Goal: Task Accomplishment & Management: Complete application form

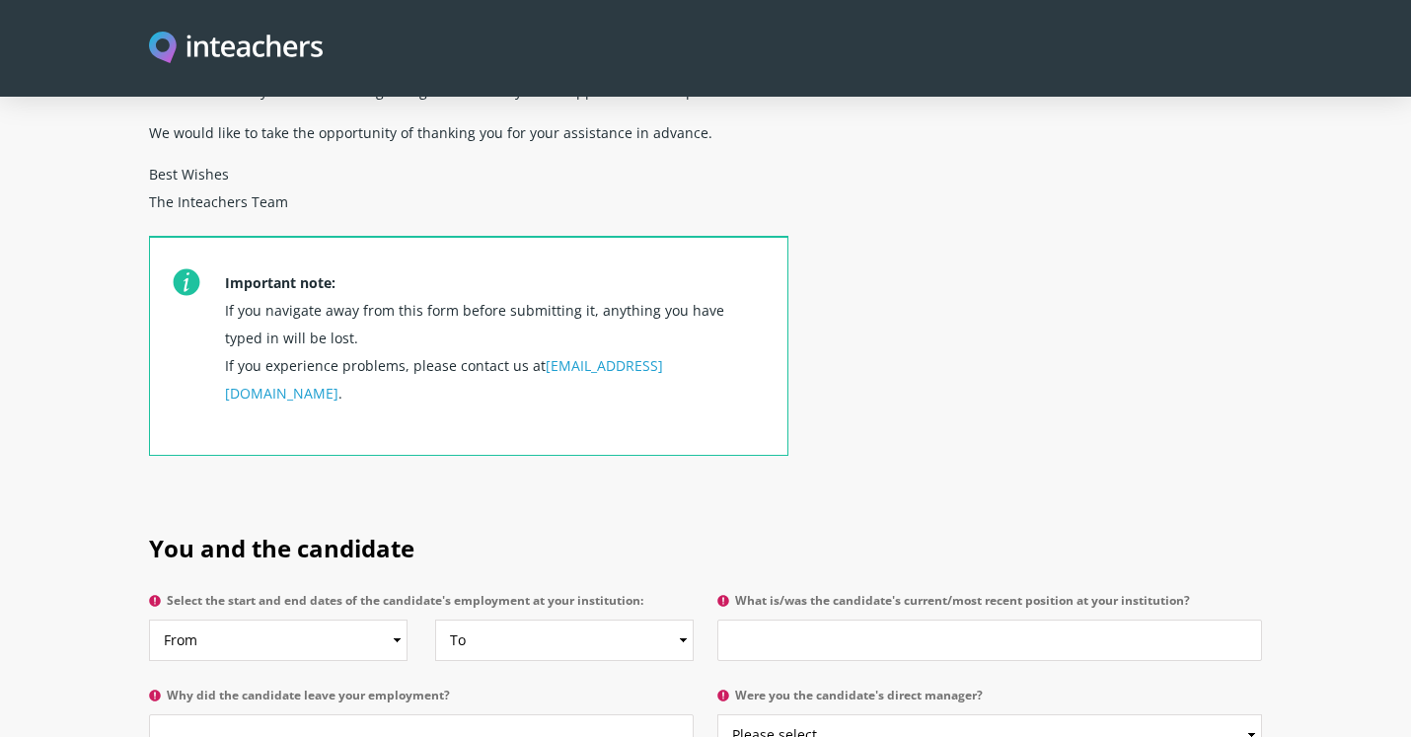
scroll to position [774, 0]
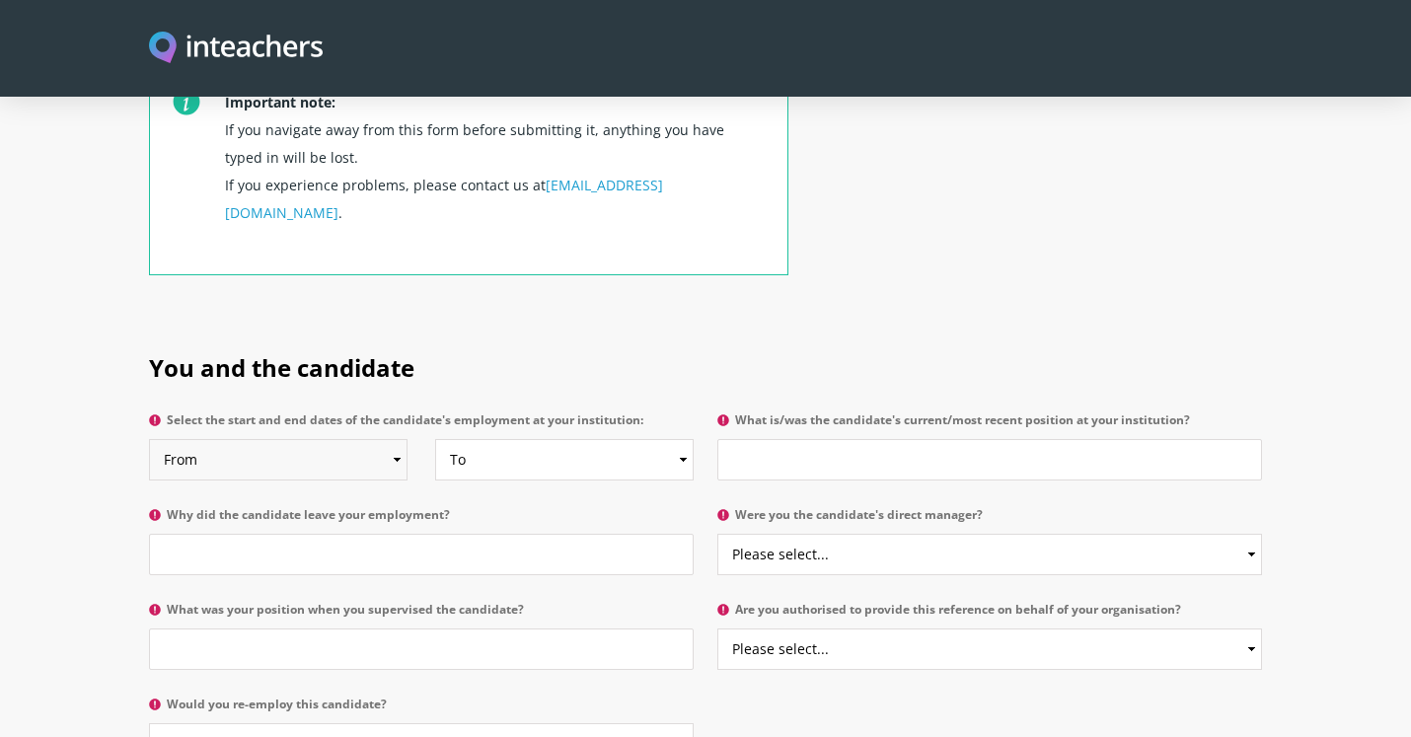
click at [342, 439] on select "From 2025 2024 2023 2022 2021 2020 2019 2018 2017 2016 2015 2014 2013 2012 2011…" at bounding box center [278, 459] width 259 height 41
click at [404, 534] on input "Why did the candidate leave your employment?" at bounding box center [421, 554] width 545 height 41
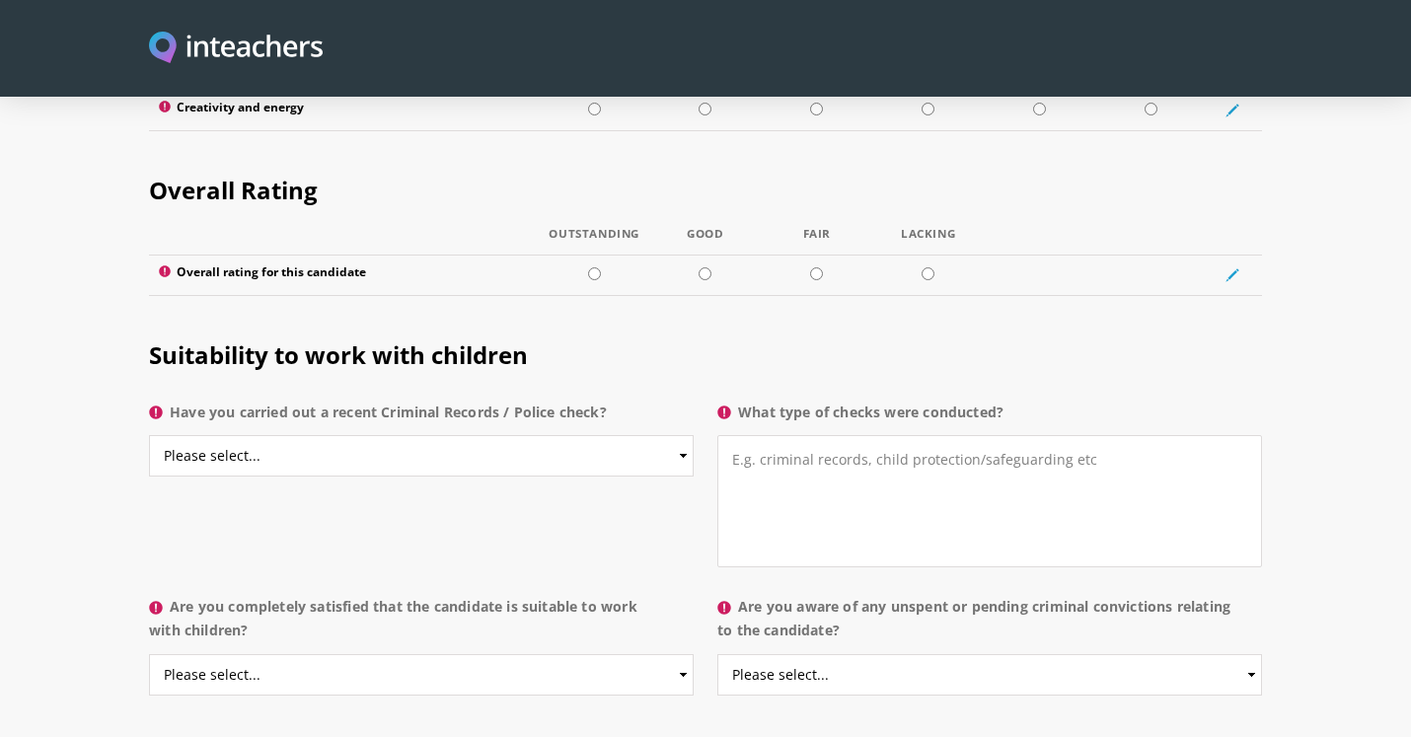
scroll to position [2866, 0]
click at [503, 434] on select "Please select... Yes No Do not know" at bounding box center [421, 454] width 545 height 41
select select "Yes"
click at [149, 434] on select "Please select... Yes No Do not know" at bounding box center [421, 454] width 545 height 41
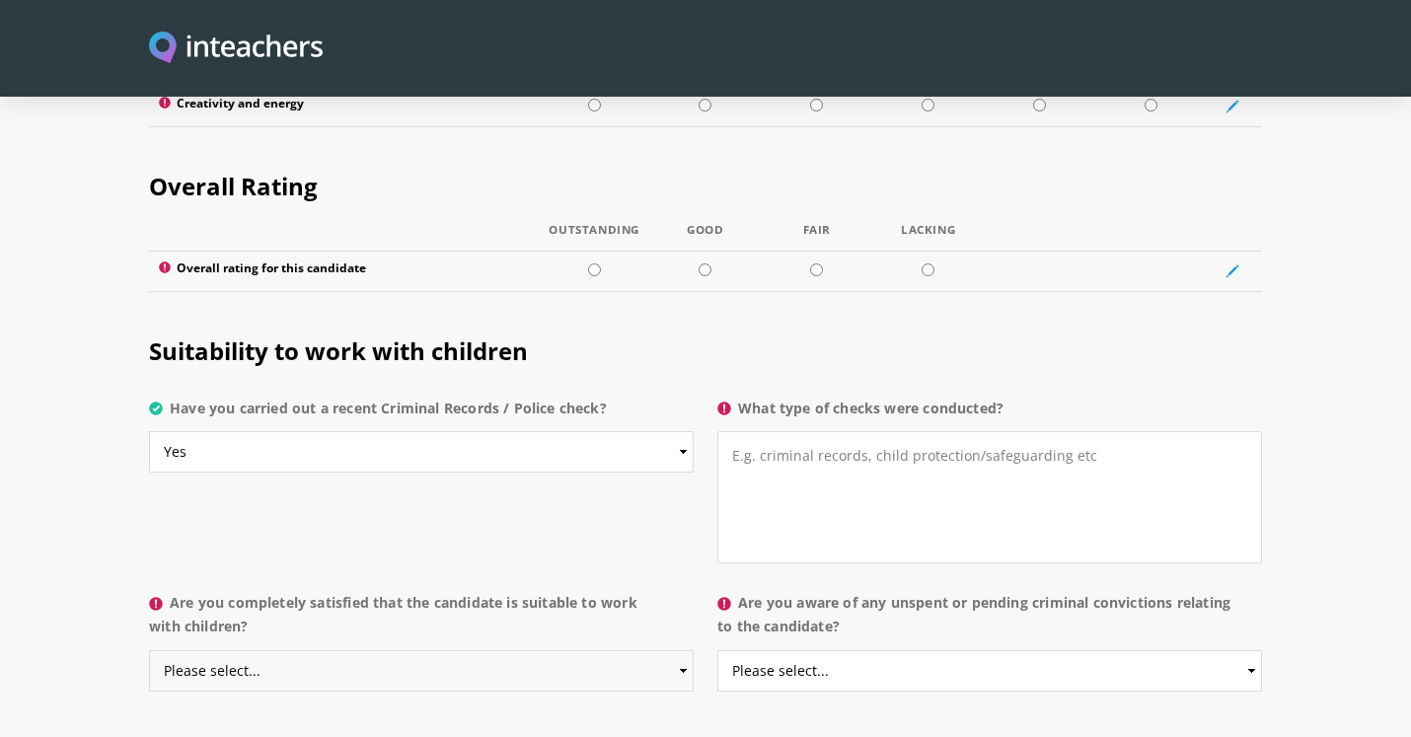
click at [680, 650] on select "Please select... Yes No Do not know" at bounding box center [421, 670] width 545 height 41
select select "Yes"
click at [149, 650] on select "Please select... Yes No Do not know" at bounding box center [421, 670] width 545 height 41
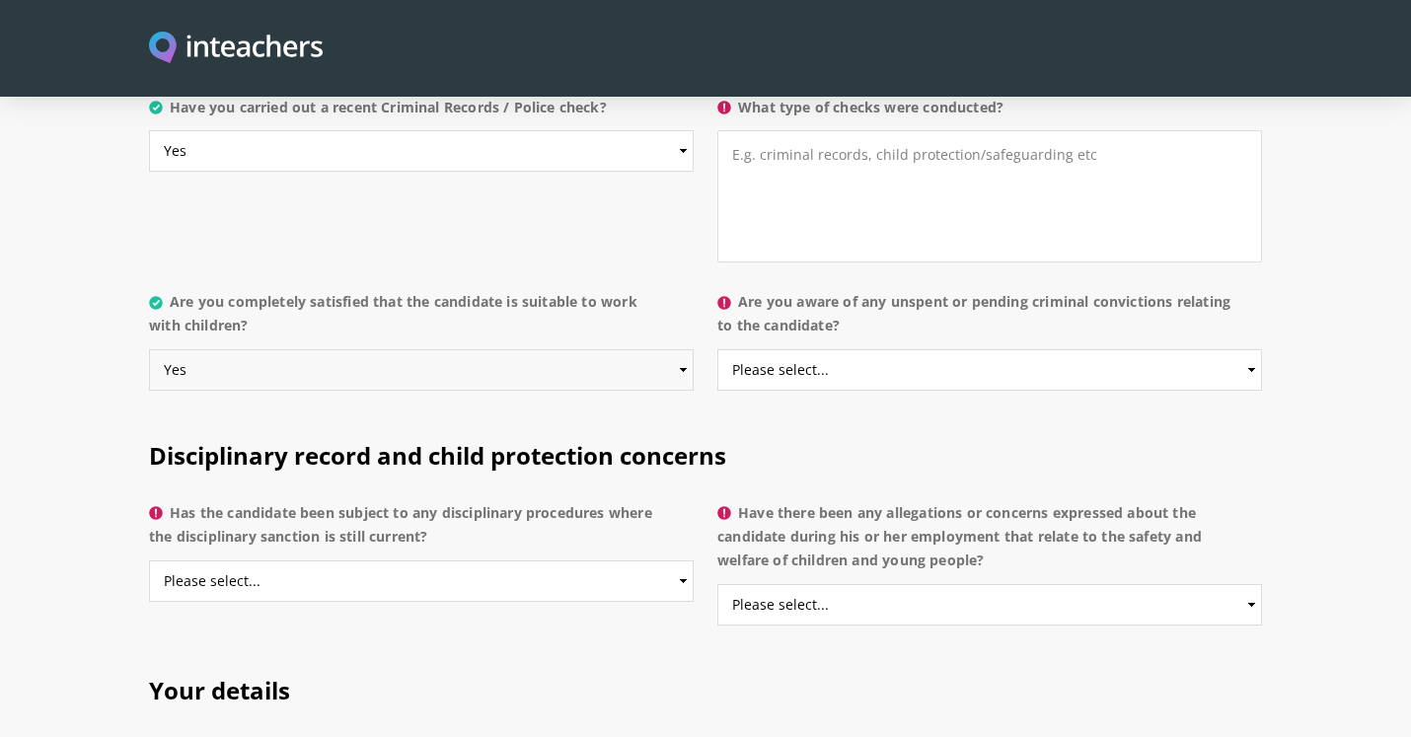
scroll to position [3212, 0]
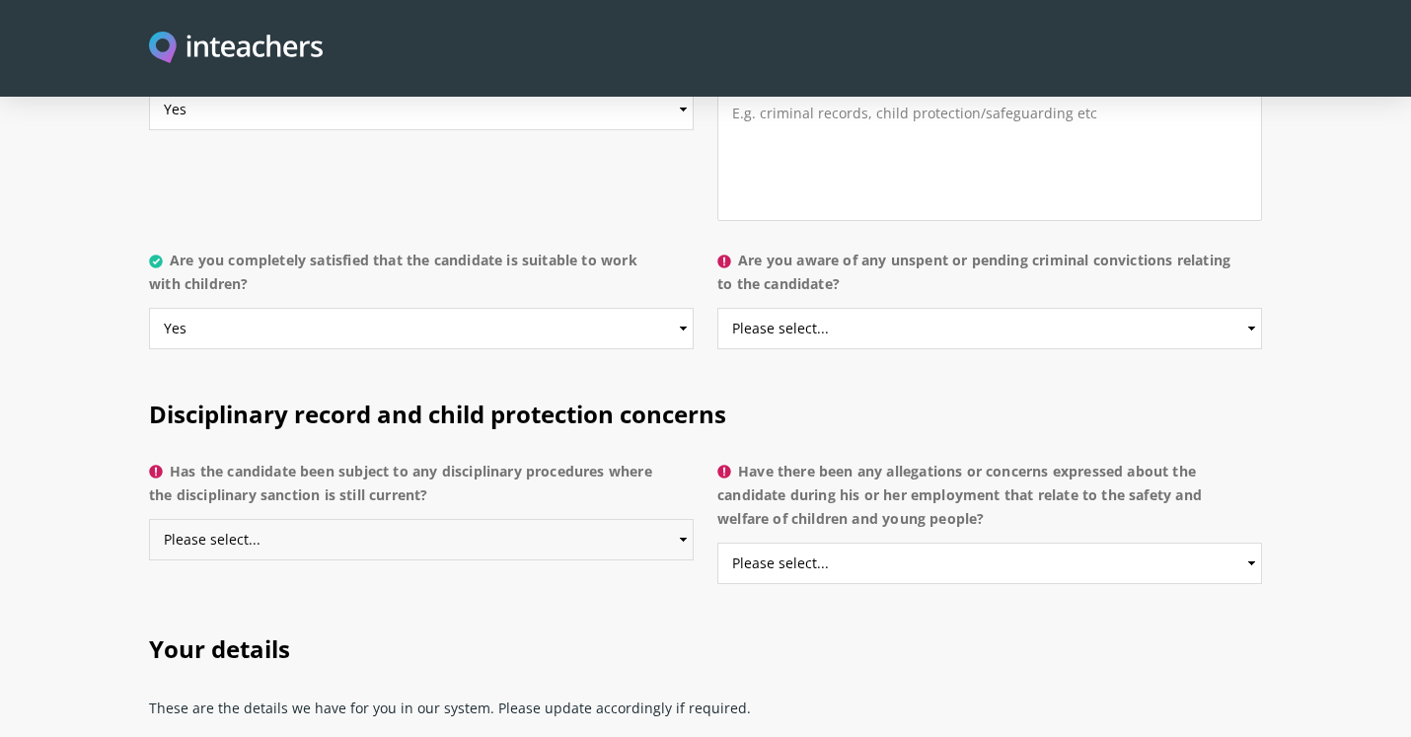
click at [613, 519] on select "Please select... Yes No Do not know" at bounding box center [421, 539] width 545 height 41
select select "No"
click at [149, 519] on select "Please select... Yes No Do not know" at bounding box center [421, 539] width 545 height 41
click at [881, 543] on select "Please select... Yes No Do not know" at bounding box center [990, 563] width 545 height 41
select select "No"
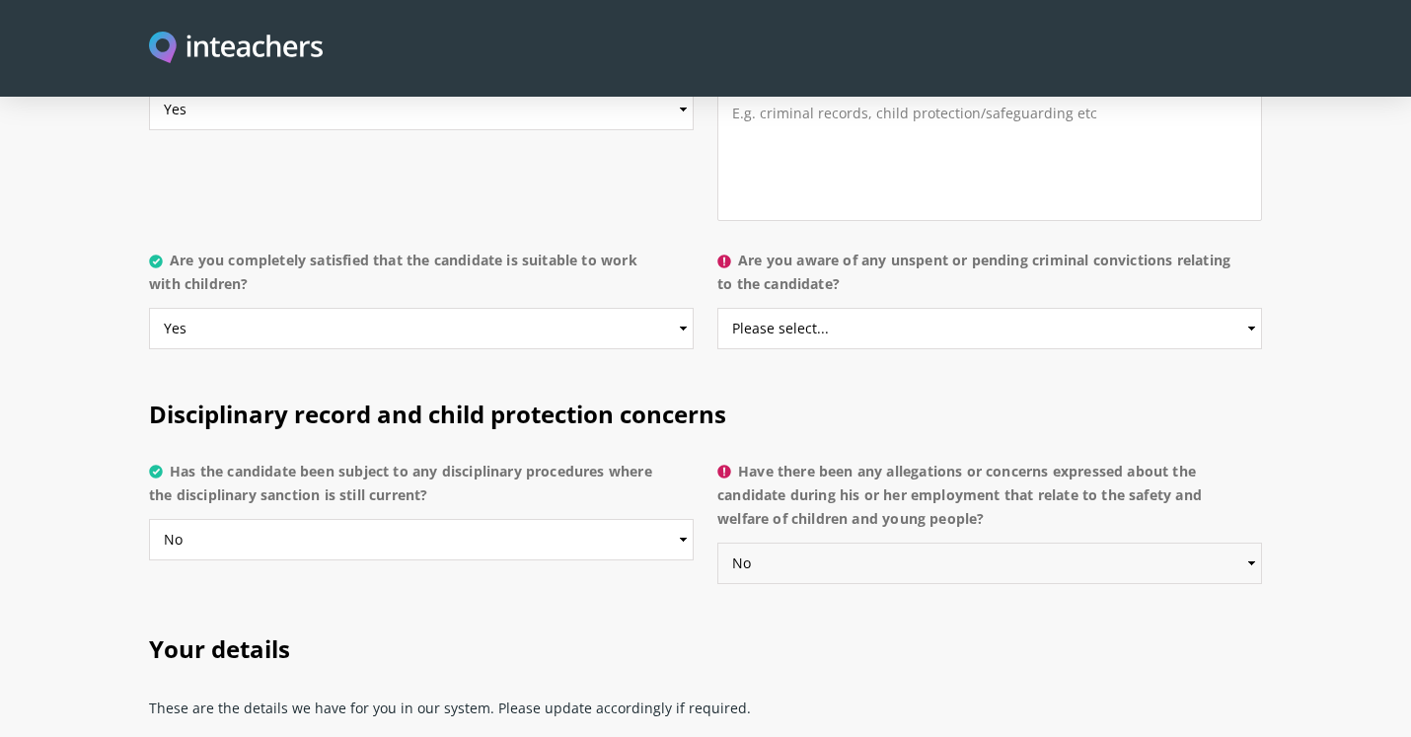
click at [718, 543] on select "Please select... Yes No Do not know" at bounding box center [990, 563] width 545 height 41
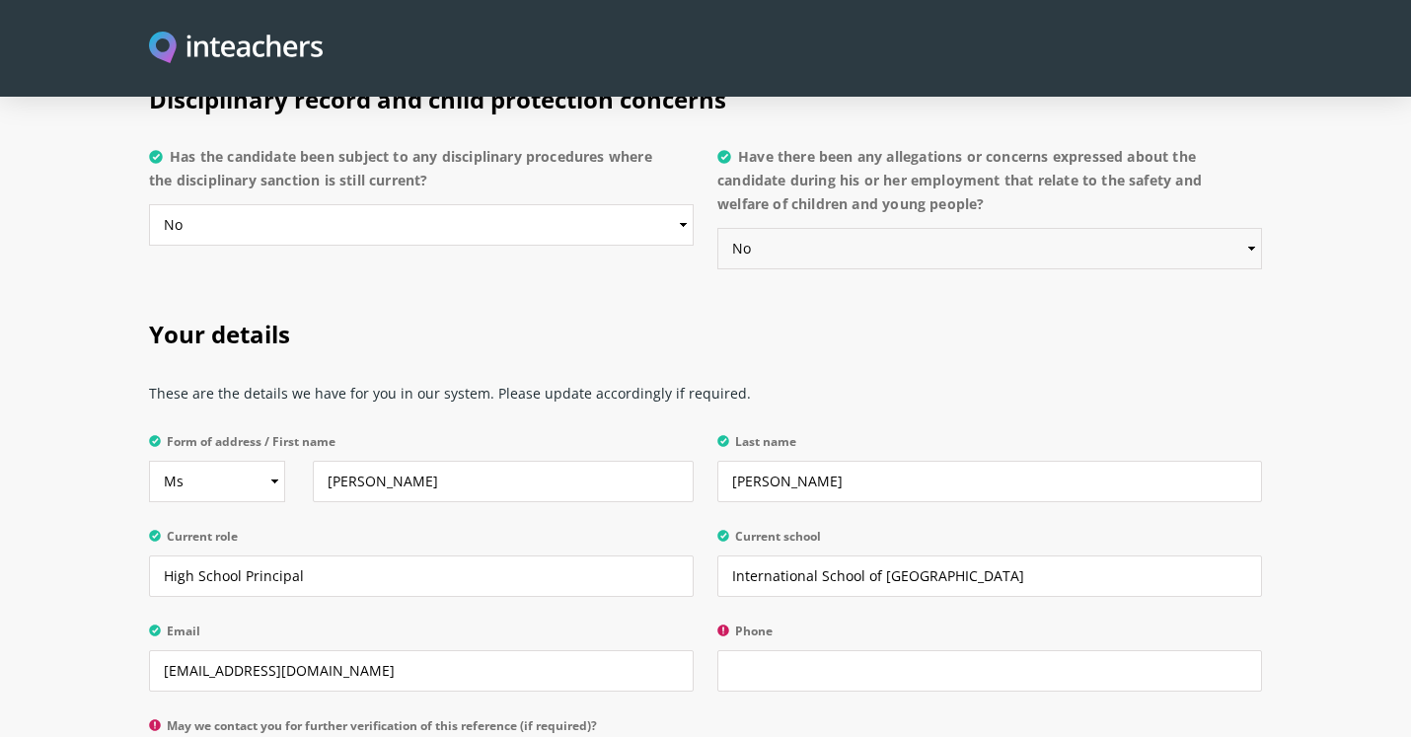
scroll to position [3572, 0]
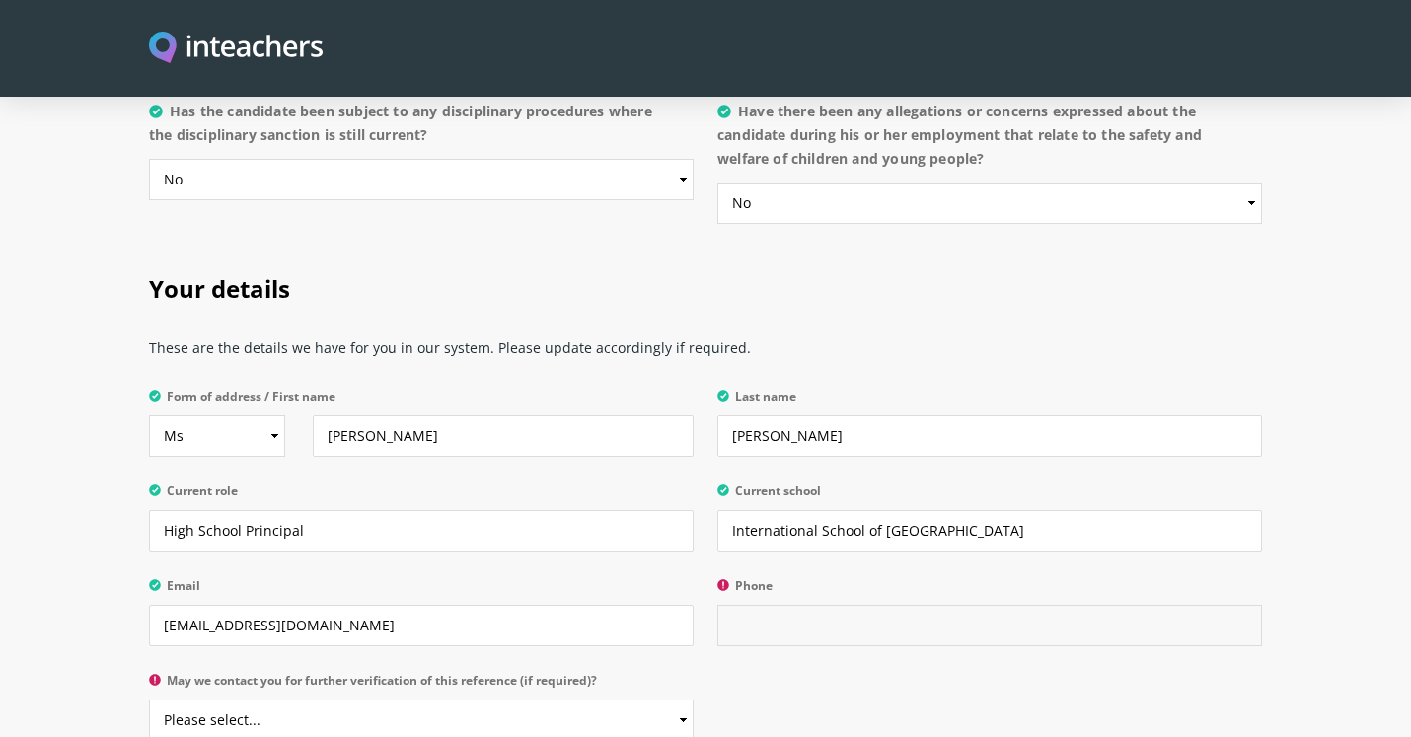
click at [761, 605] on input "Phone" at bounding box center [990, 625] width 545 height 41
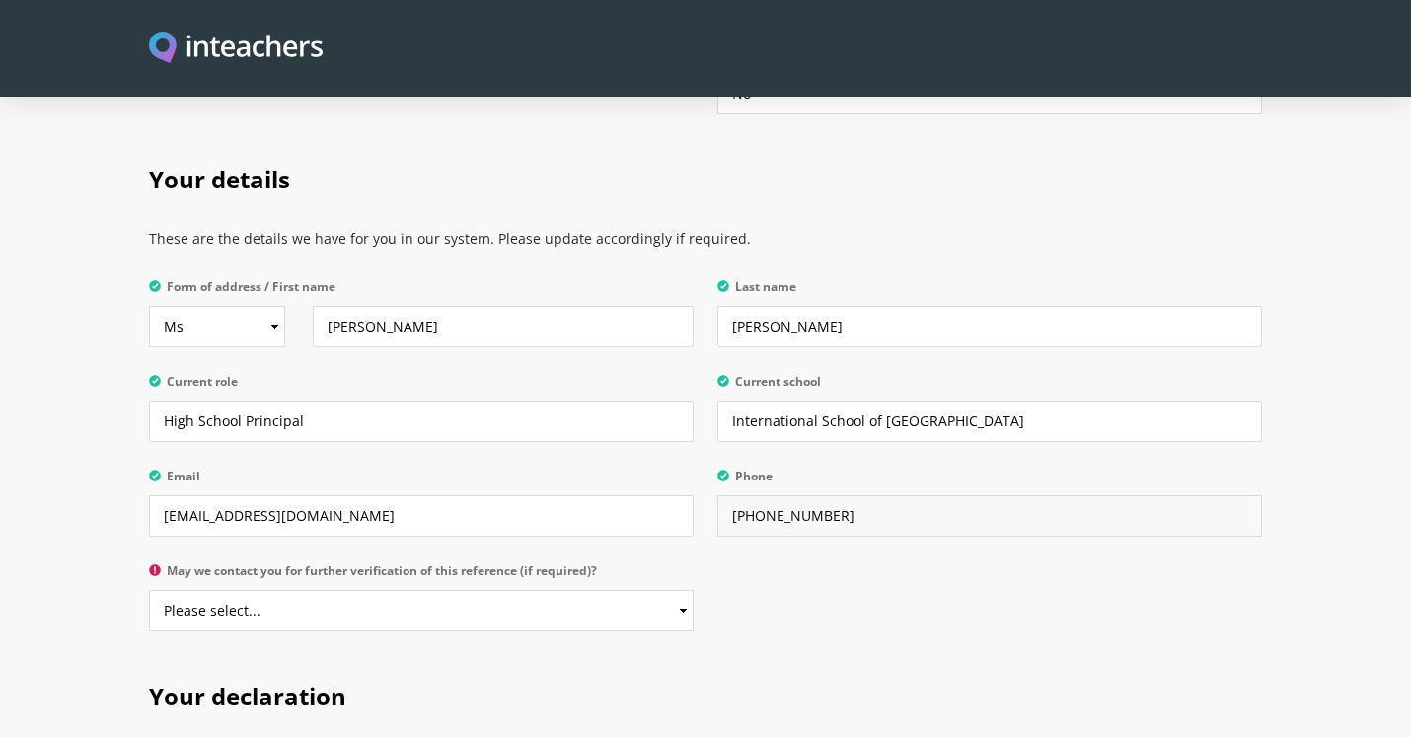
type input "[PHONE_NUMBER]"
click at [575, 590] on select "Please select... Yes No" at bounding box center [421, 610] width 545 height 41
select select "Yes"
click at [149, 590] on select "Please select... Yes No" at bounding box center [421, 610] width 545 height 41
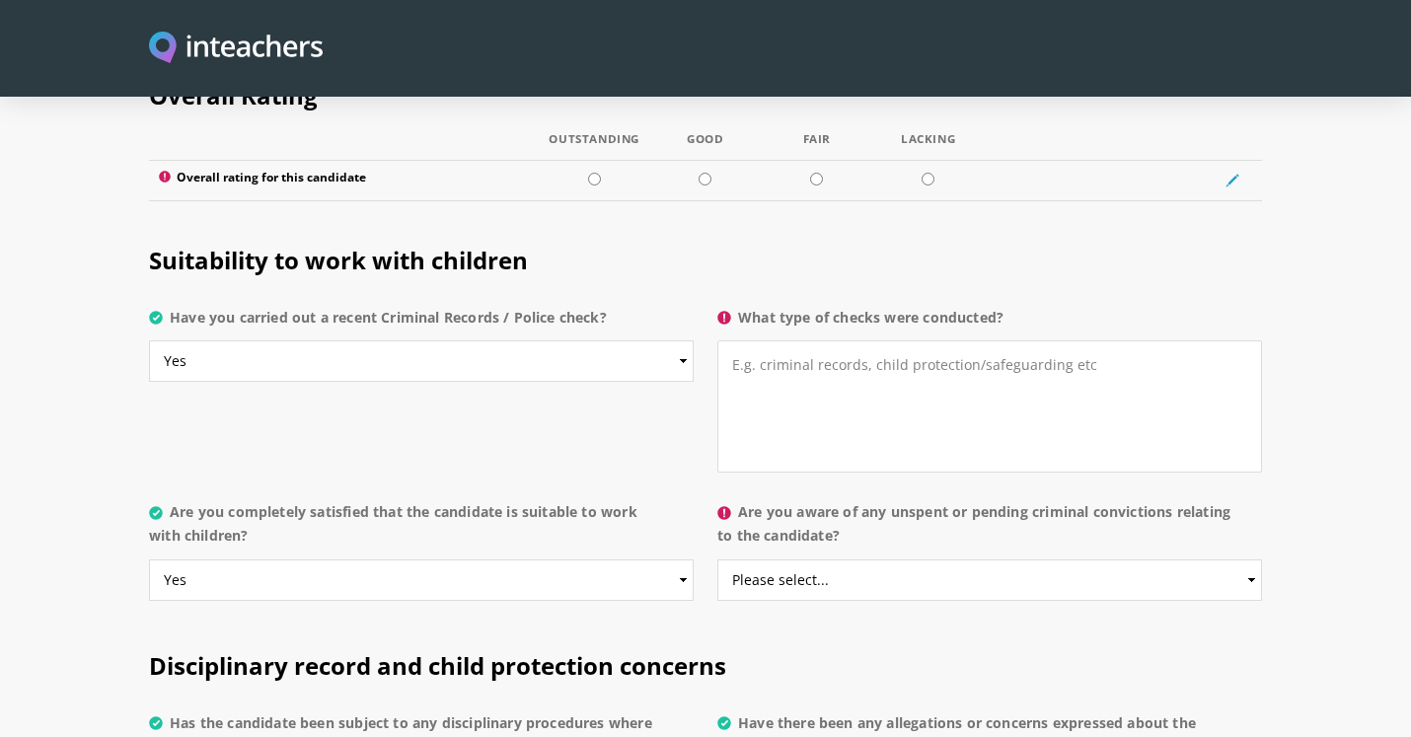
scroll to position [2959, 0]
click at [853, 561] on select "Please select... Yes No Do not know" at bounding box center [990, 581] width 545 height 41
select select "No"
click at [718, 561] on select "Please select... Yes No Do not know" at bounding box center [990, 581] width 545 height 41
click at [801, 342] on textarea "What type of checks were conducted?" at bounding box center [990, 408] width 545 height 132
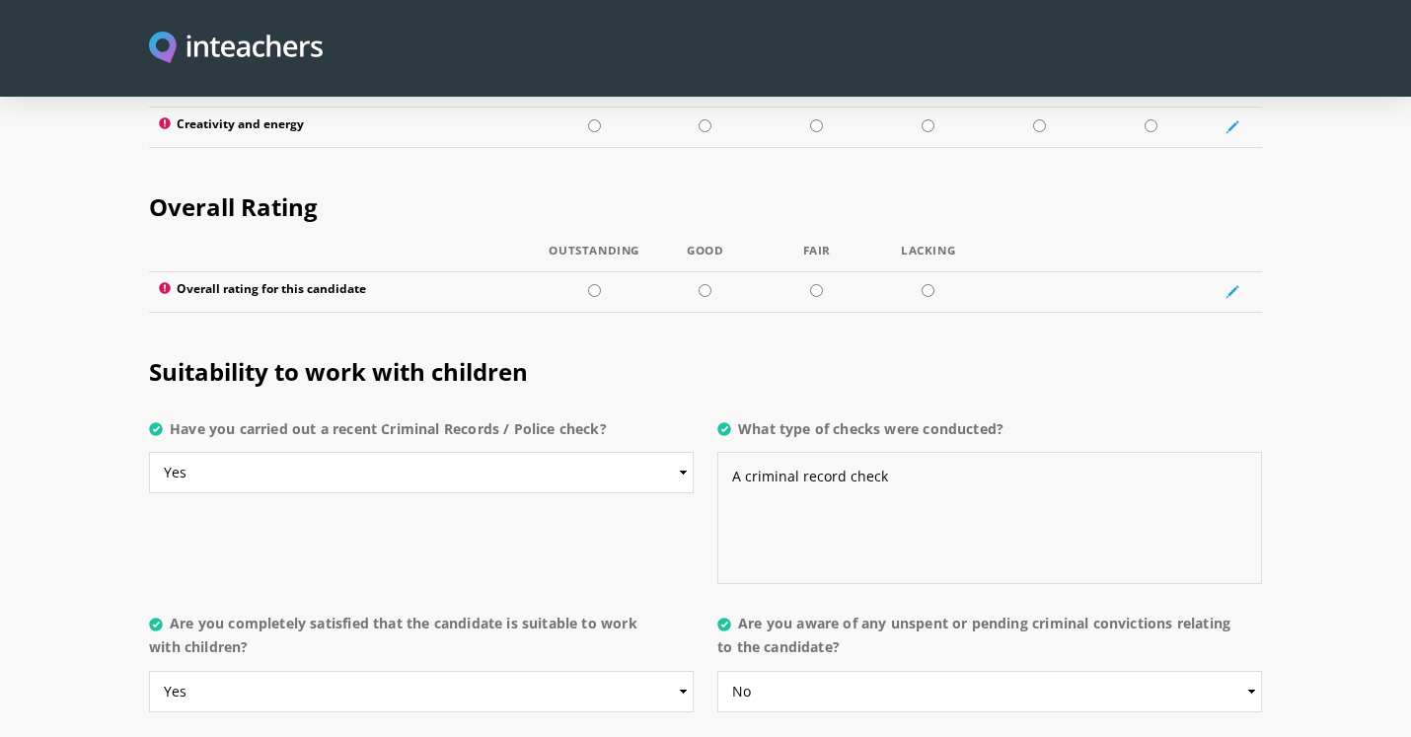
scroll to position [2776, 0]
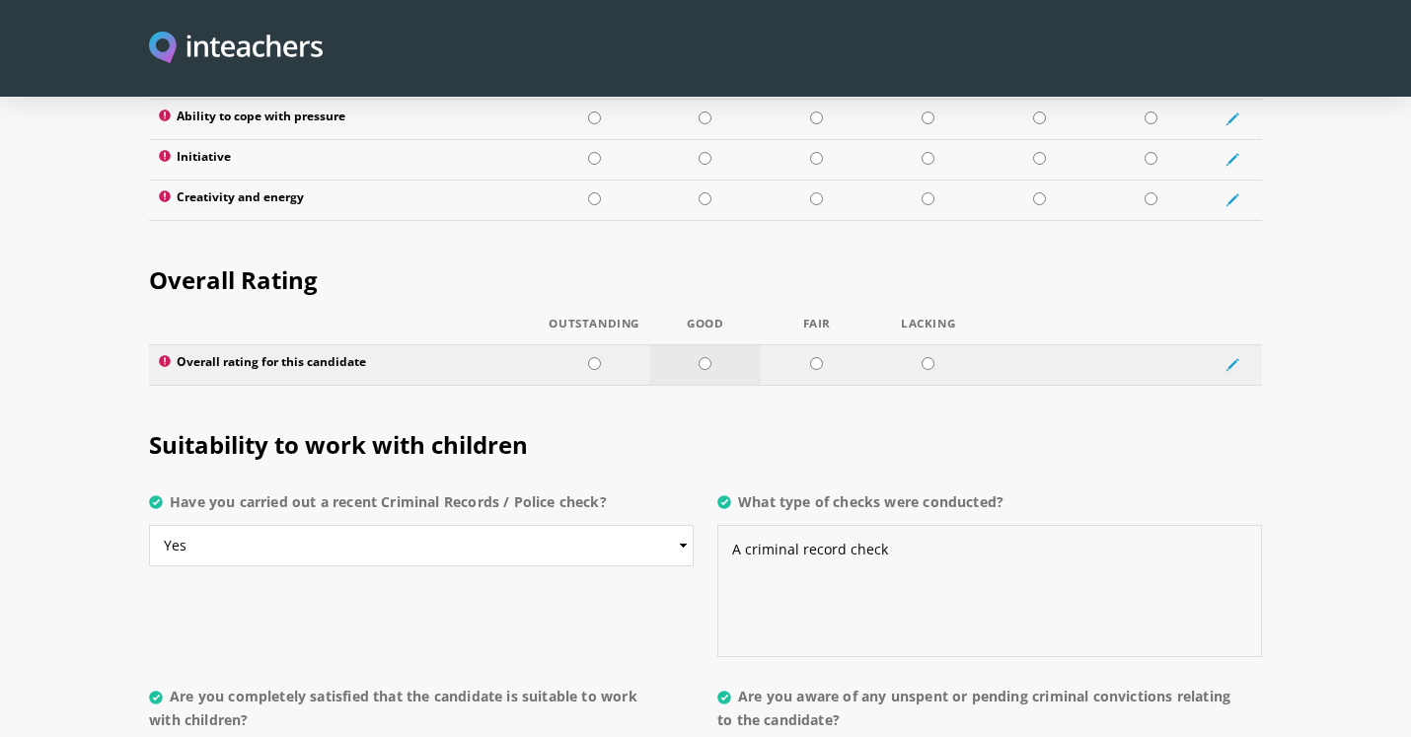
type textarea "A criminal record check"
click at [707, 357] on input "radio" at bounding box center [705, 363] width 13 height 13
radio input "true"
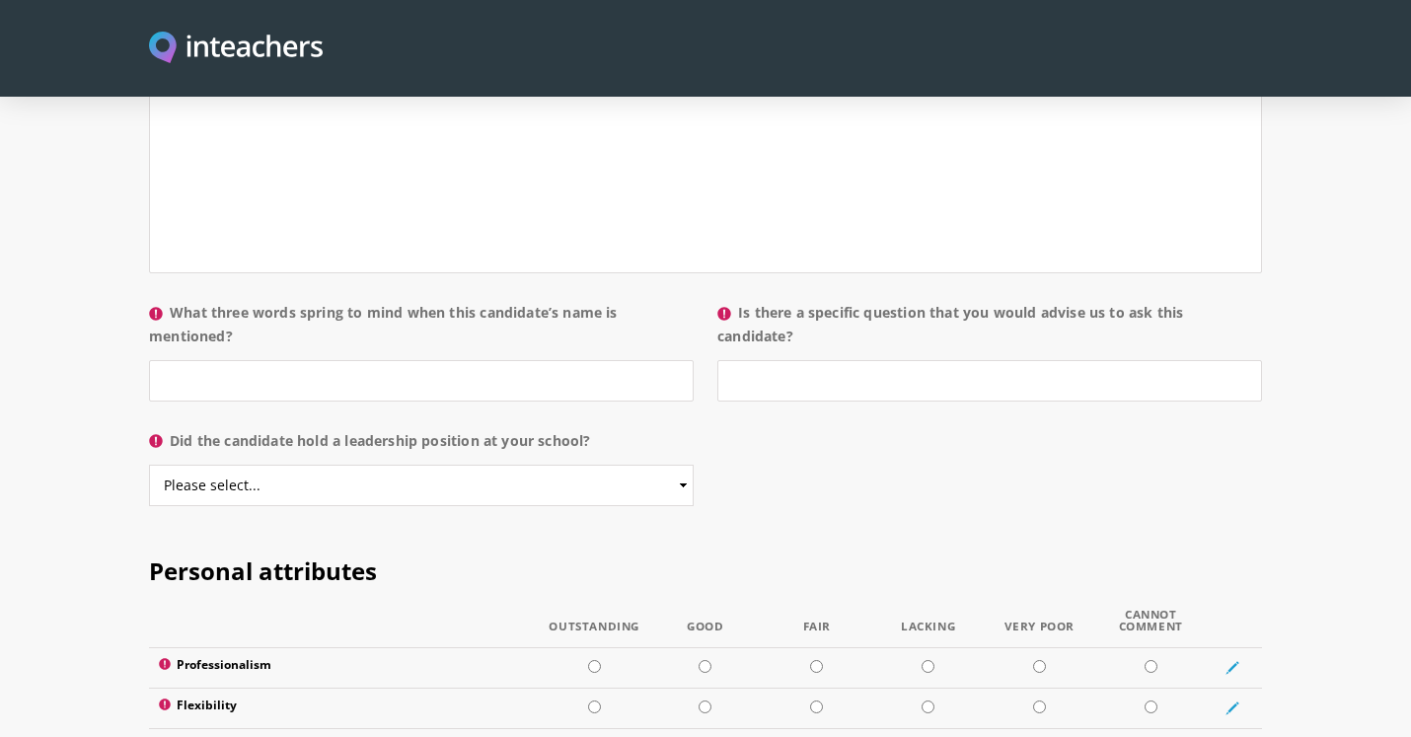
scroll to position [2240, 0]
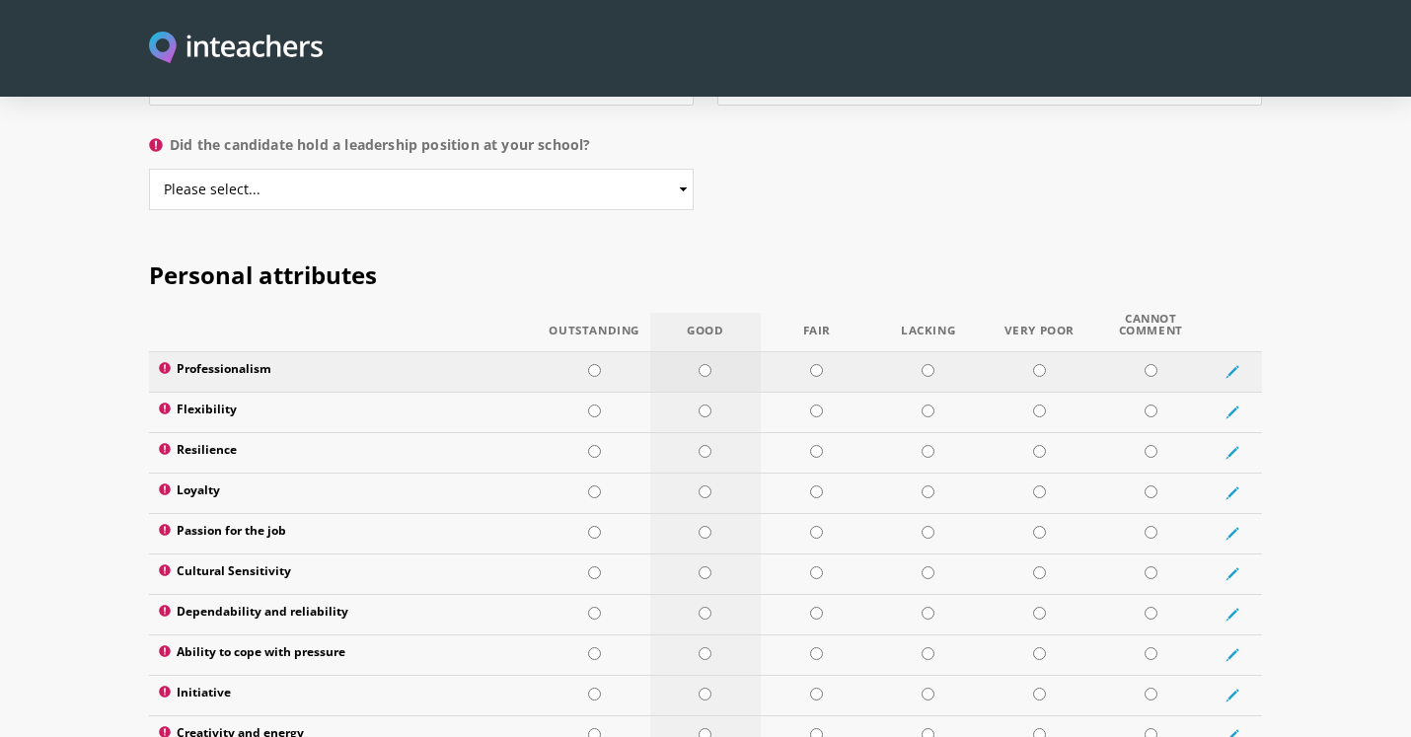
click at [701, 364] on input "radio" at bounding box center [705, 370] width 13 height 13
radio input "true"
click at [701, 392] on td at bounding box center [706, 412] width 112 height 40
radio input "true"
click at [701, 432] on td at bounding box center [706, 452] width 112 height 40
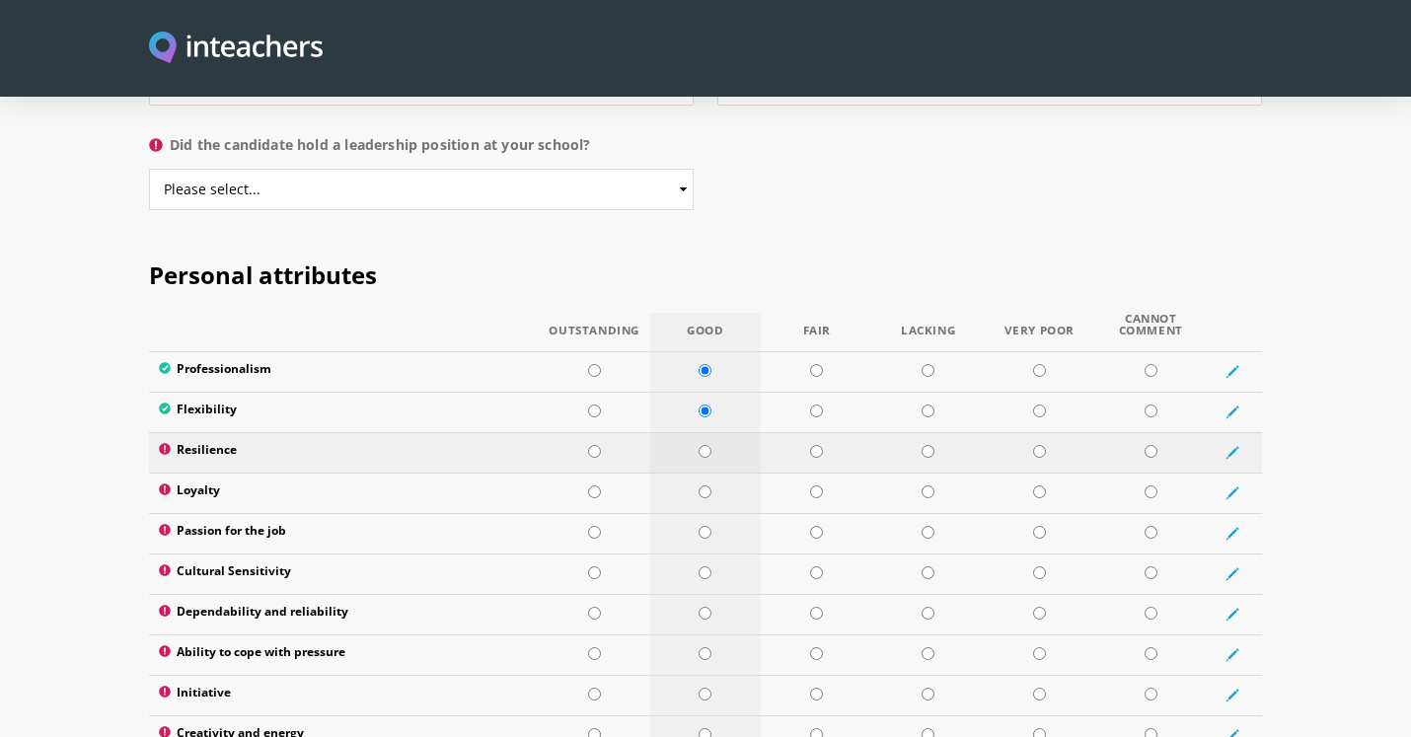
radio input "true"
click at [711, 473] on td at bounding box center [706, 493] width 112 height 40
radio input "true"
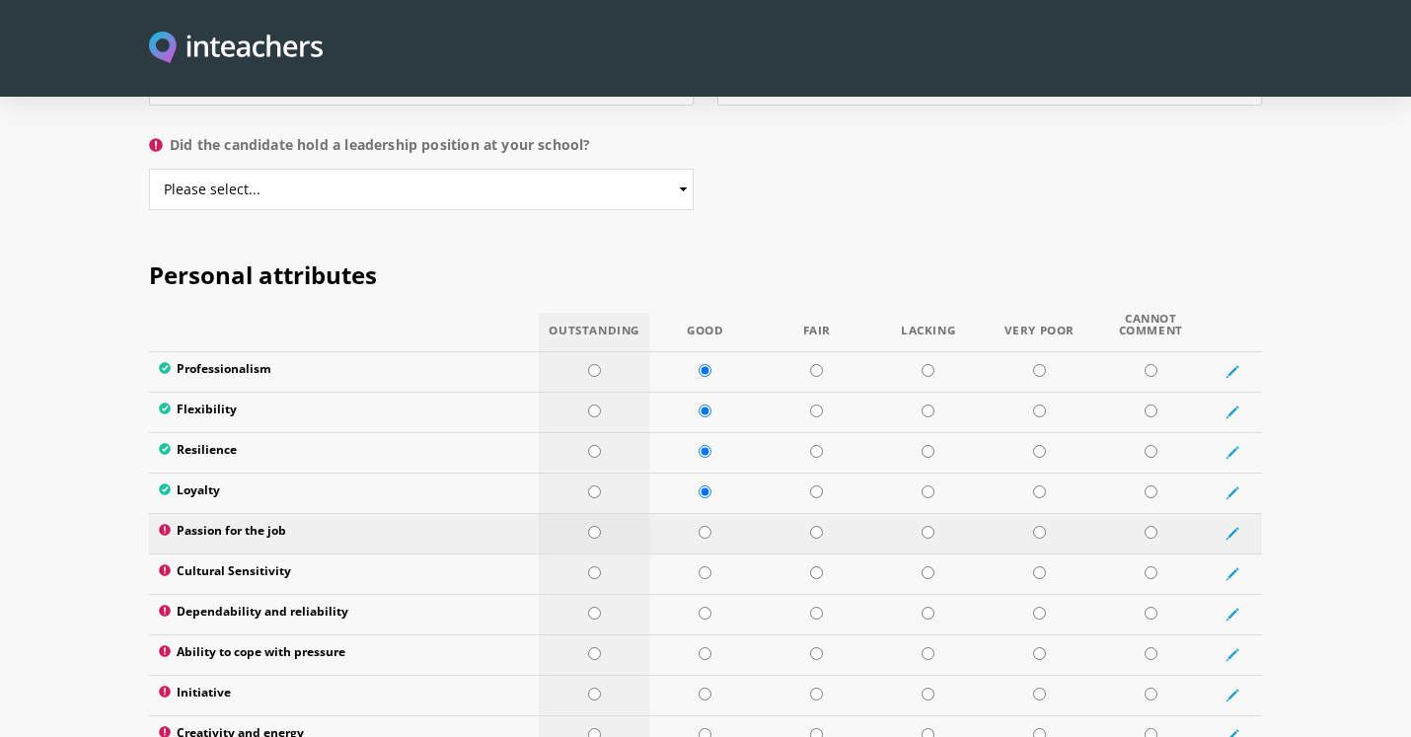
click at [598, 526] on input "radio" at bounding box center [594, 532] width 13 height 13
radio input "true"
click at [703, 567] on input "radio" at bounding box center [705, 573] width 13 height 13
radio input "true"
click at [708, 607] on input "radio" at bounding box center [705, 613] width 13 height 13
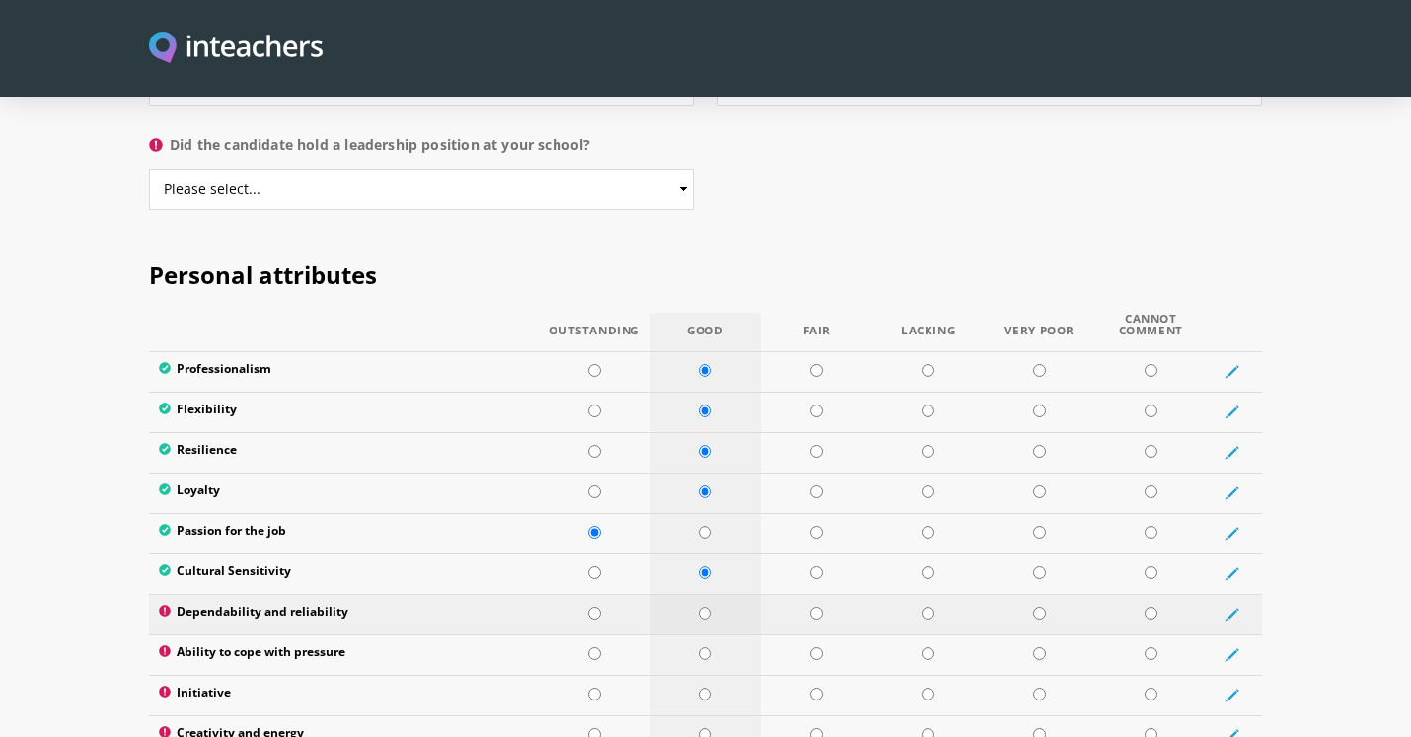
radio input "true"
click at [713, 635] on td at bounding box center [706, 655] width 112 height 40
radio input "true"
click at [700, 688] on input "radio" at bounding box center [705, 694] width 13 height 13
radio input "true"
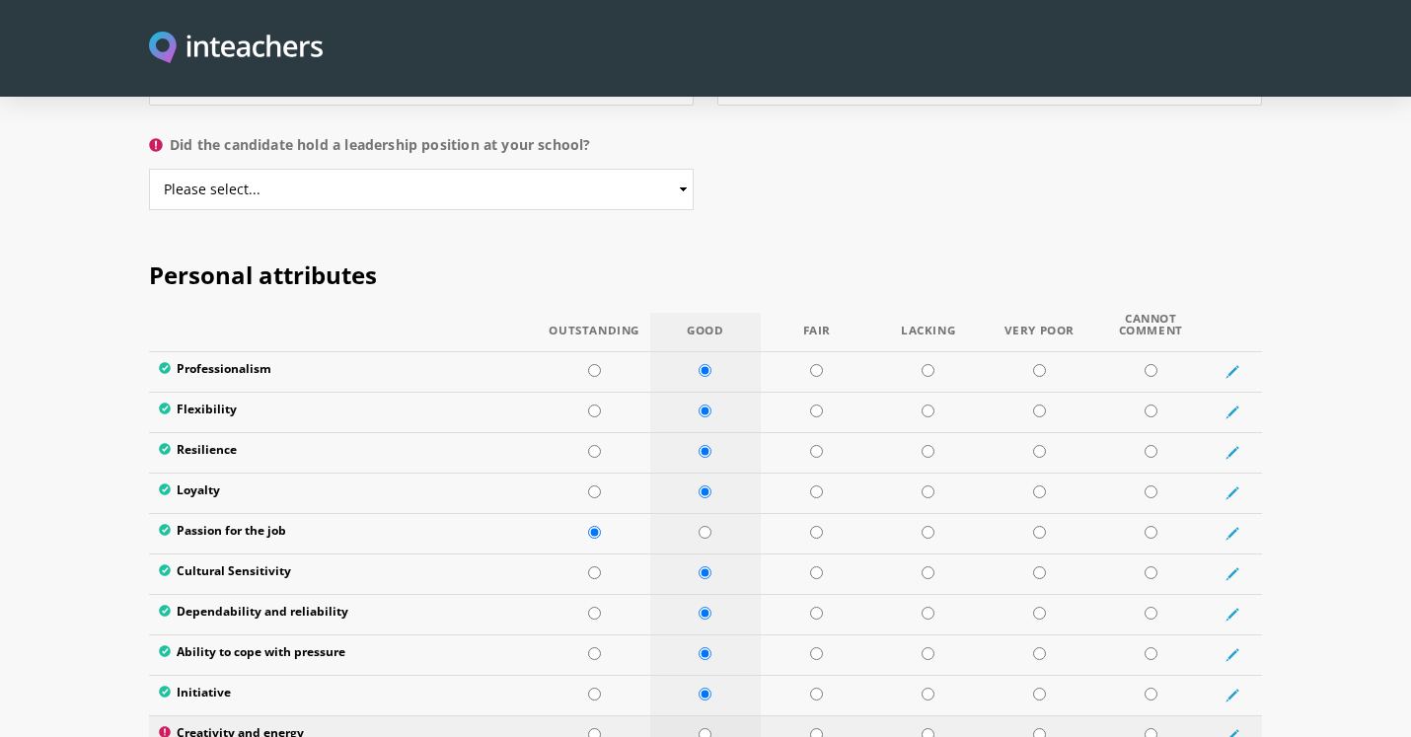
click at [703, 728] on input "radio" at bounding box center [705, 734] width 13 height 13
radio input "true"
click at [590, 728] on input "radio" at bounding box center [594, 734] width 13 height 13
radio input "true"
click at [595, 688] on input "radio" at bounding box center [594, 694] width 13 height 13
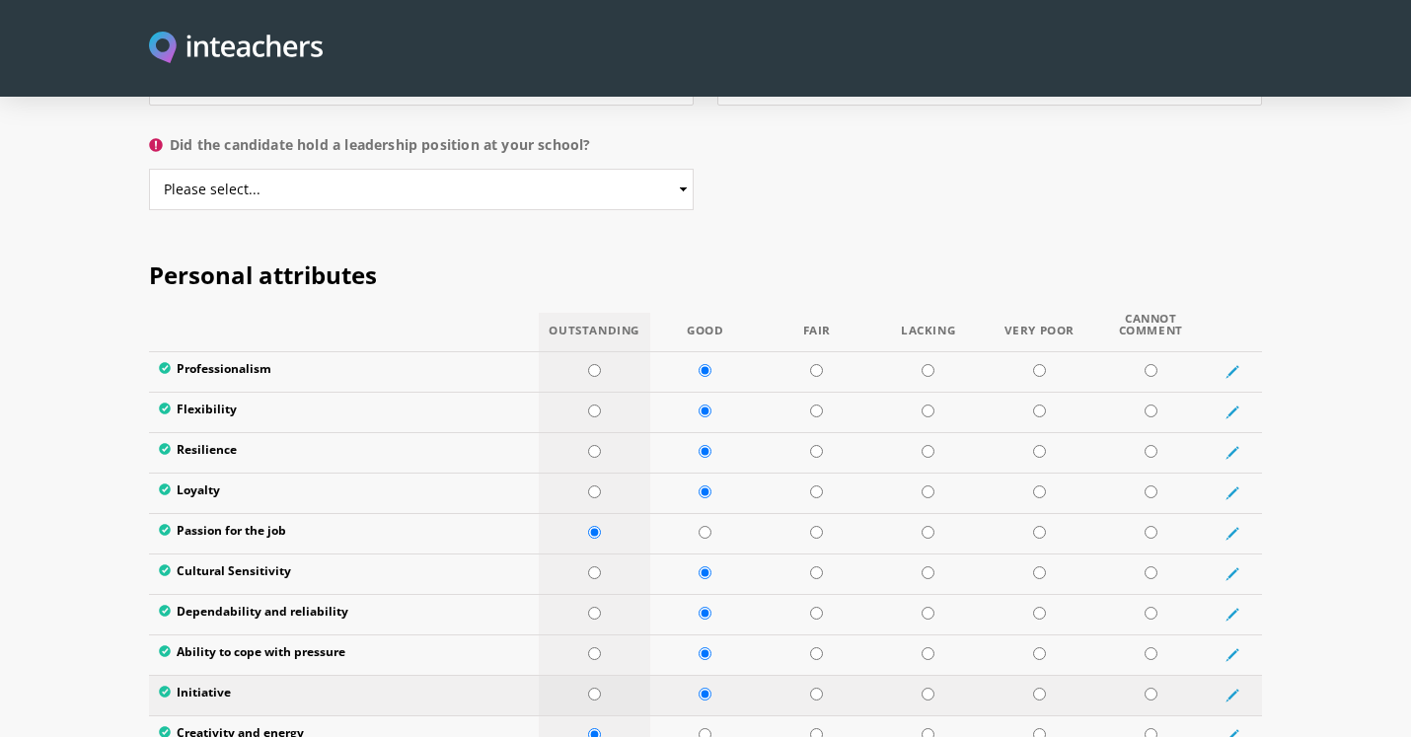
radio input "true"
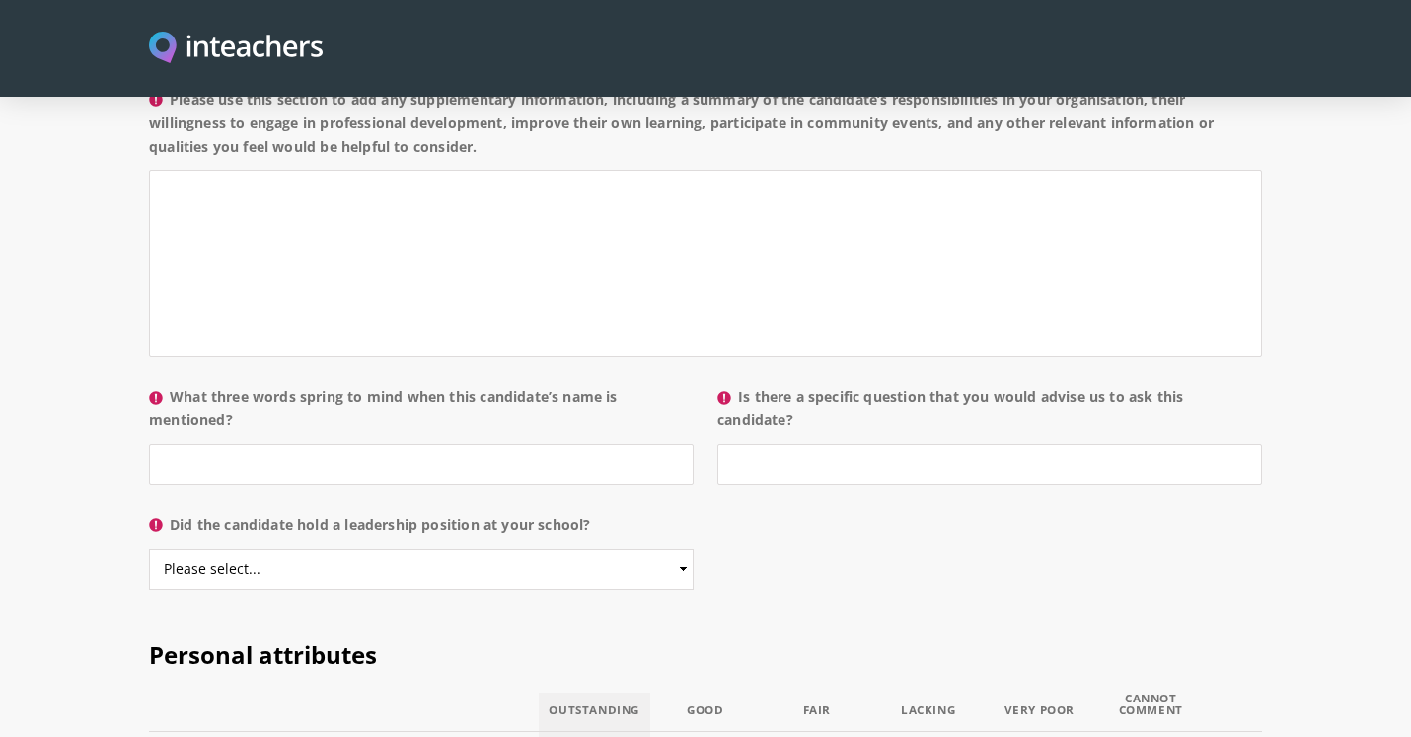
scroll to position [1751, 0]
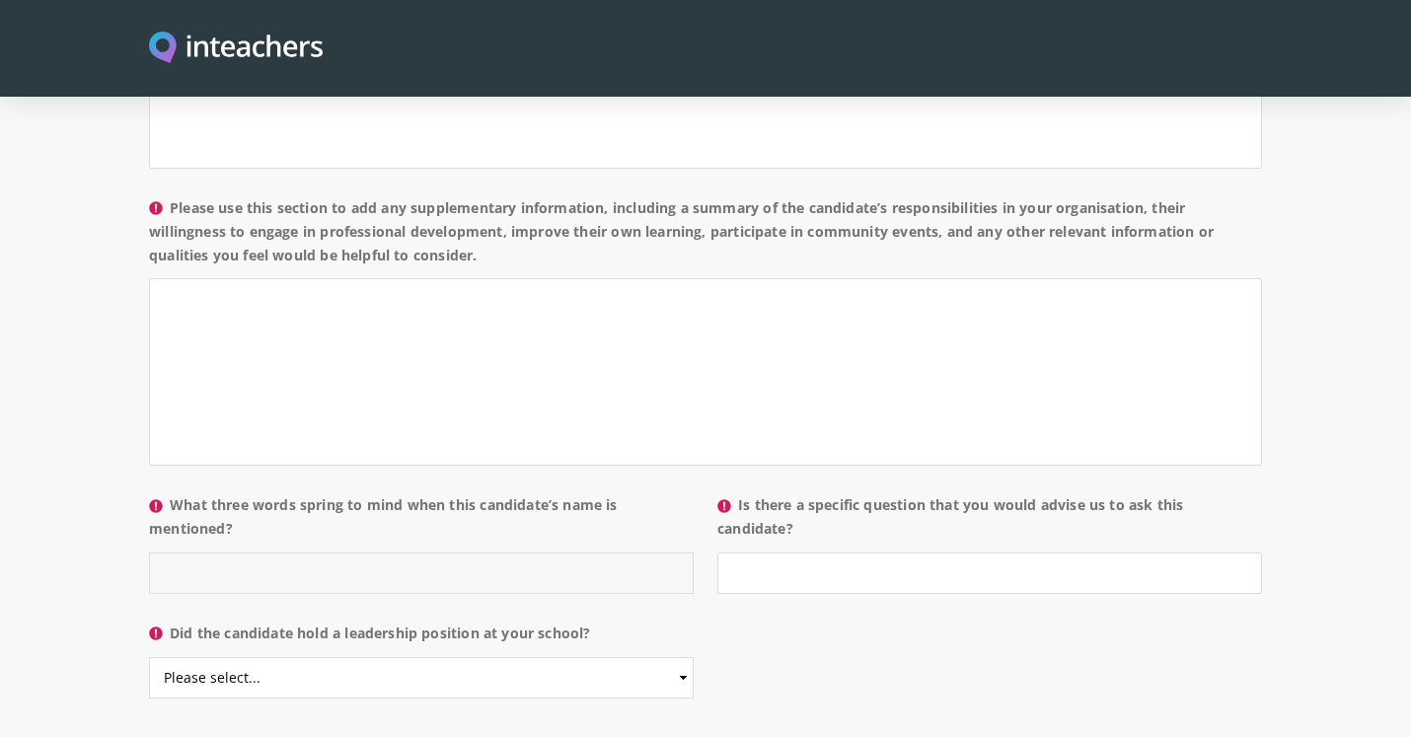
click at [546, 553] on input "What three words spring to mind when this candidate’s name is mentioned?" at bounding box center [421, 573] width 545 height 41
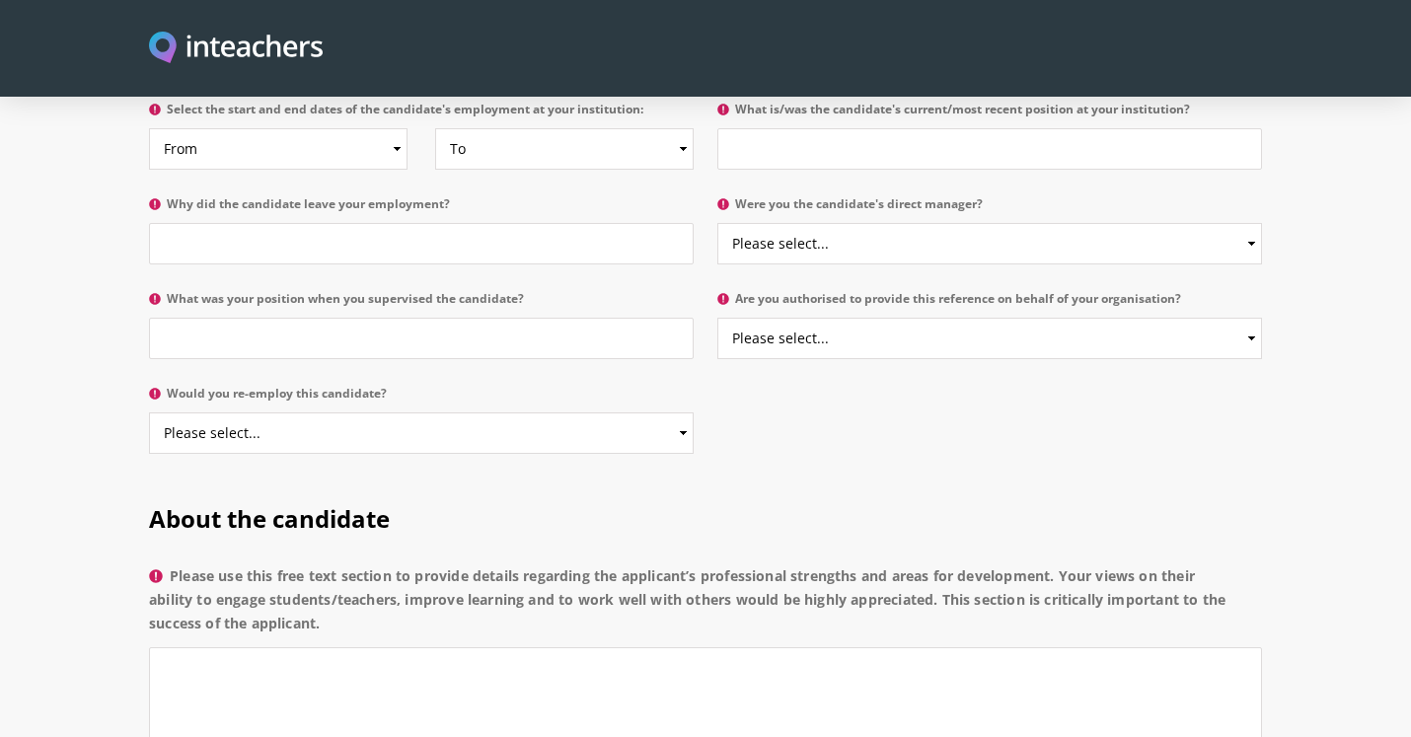
scroll to position [1084, 0]
click at [445, 414] on select "Please select... Yes No" at bounding box center [421, 434] width 545 height 41
select select "Yes"
click at [149, 414] on select "Please select... Yes No" at bounding box center [421, 434] width 545 height 41
click at [432, 319] on input "What was your position when you supervised the candidate?" at bounding box center [421, 339] width 545 height 41
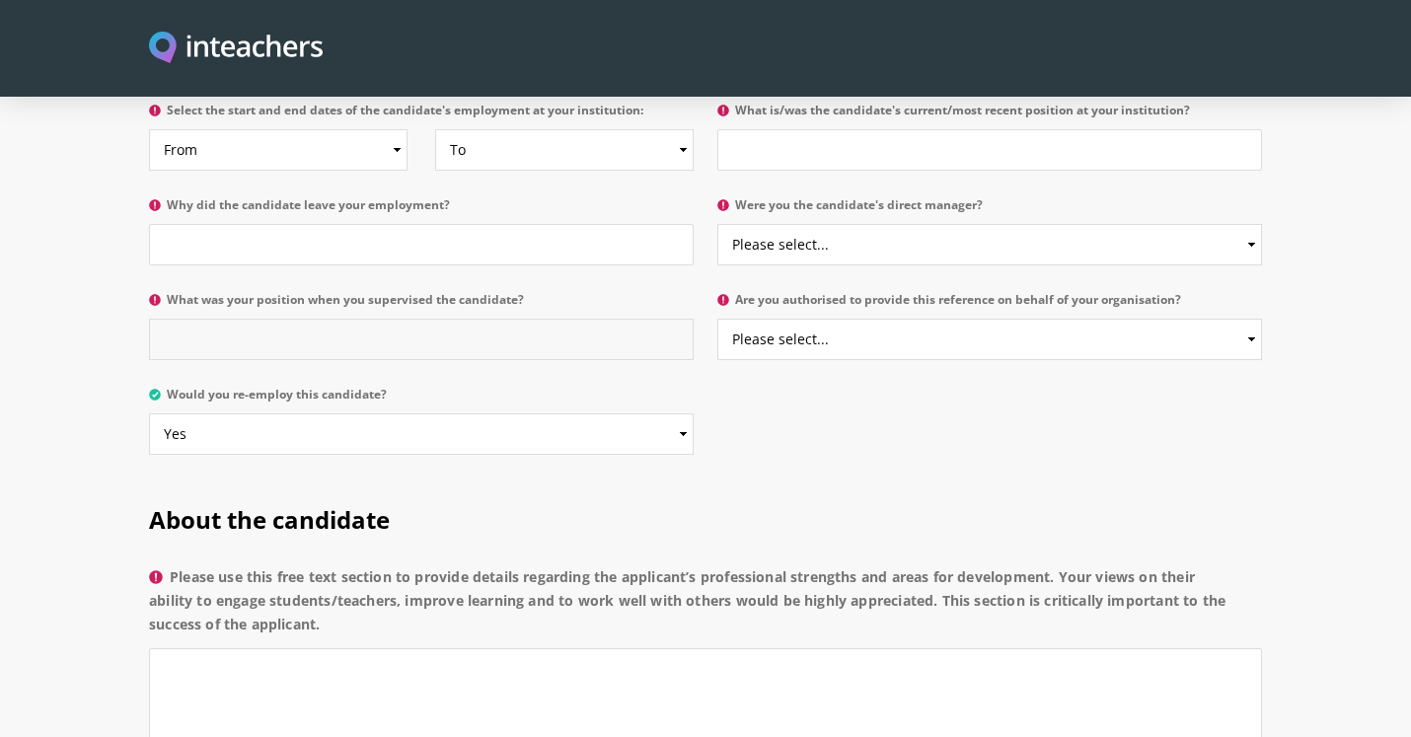
click at [432, 319] on input "What was your position when you supervised the candidate?" at bounding box center [421, 339] width 545 height 41
click at [535, 319] on input "What was your position when you supervised the candidate?" at bounding box center [421, 339] width 545 height 41
type input "Teacher"
click at [813, 319] on select "Please select... Yes No" at bounding box center [990, 339] width 545 height 41
select select "Yes"
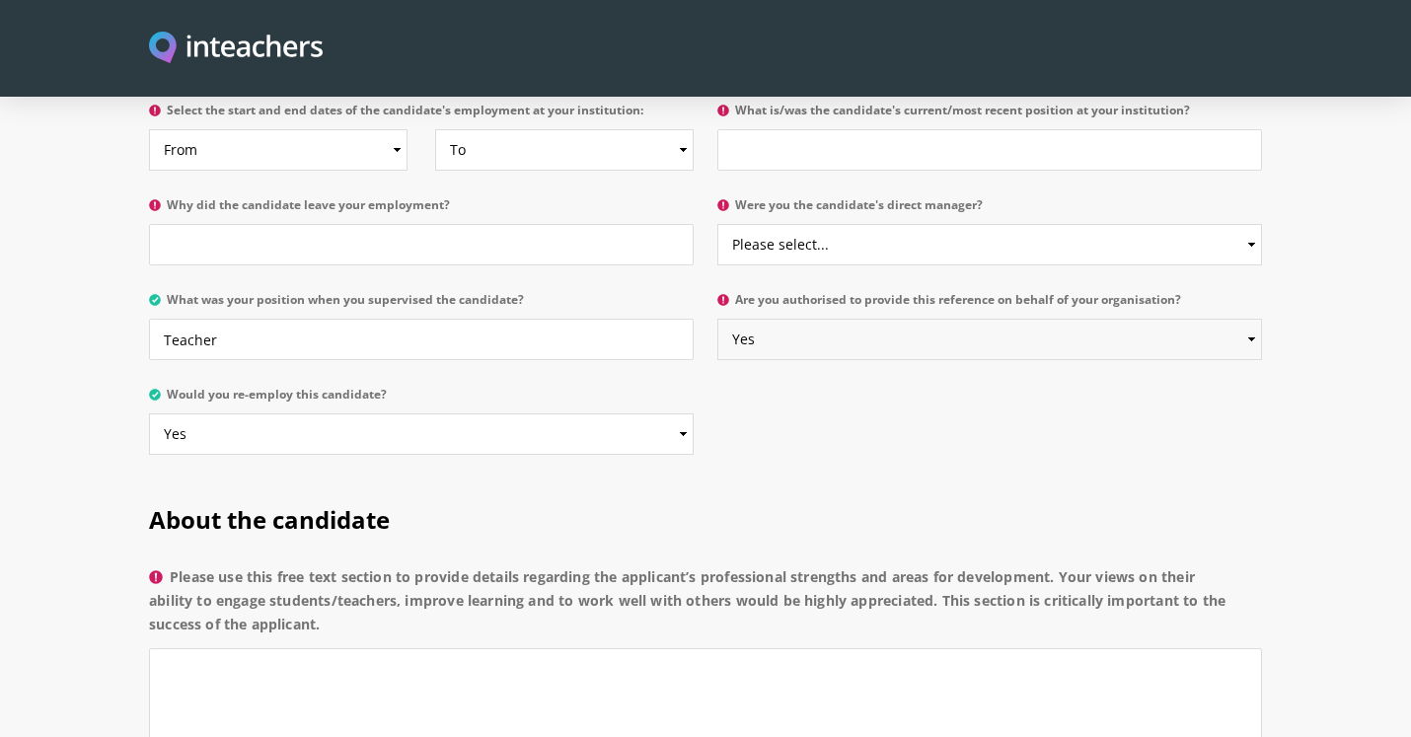
click at [718, 319] on select "Please select... Yes No" at bounding box center [990, 339] width 545 height 41
click at [833, 224] on select "Please select... Yes No" at bounding box center [990, 244] width 545 height 41
select select "No"
click at [718, 224] on select "Please select... Yes No" at bounding box center [990, 244] width 545 height 41
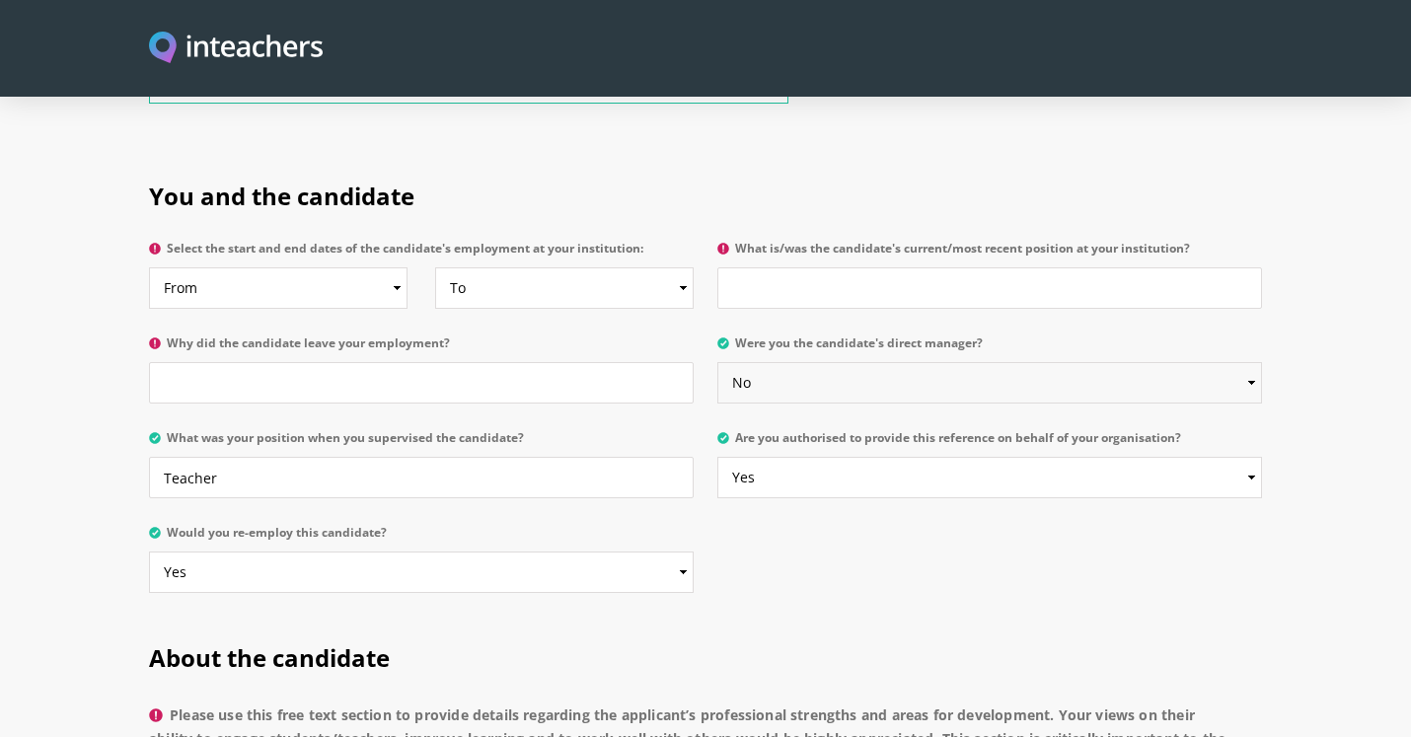
scroll to position [919, 0]
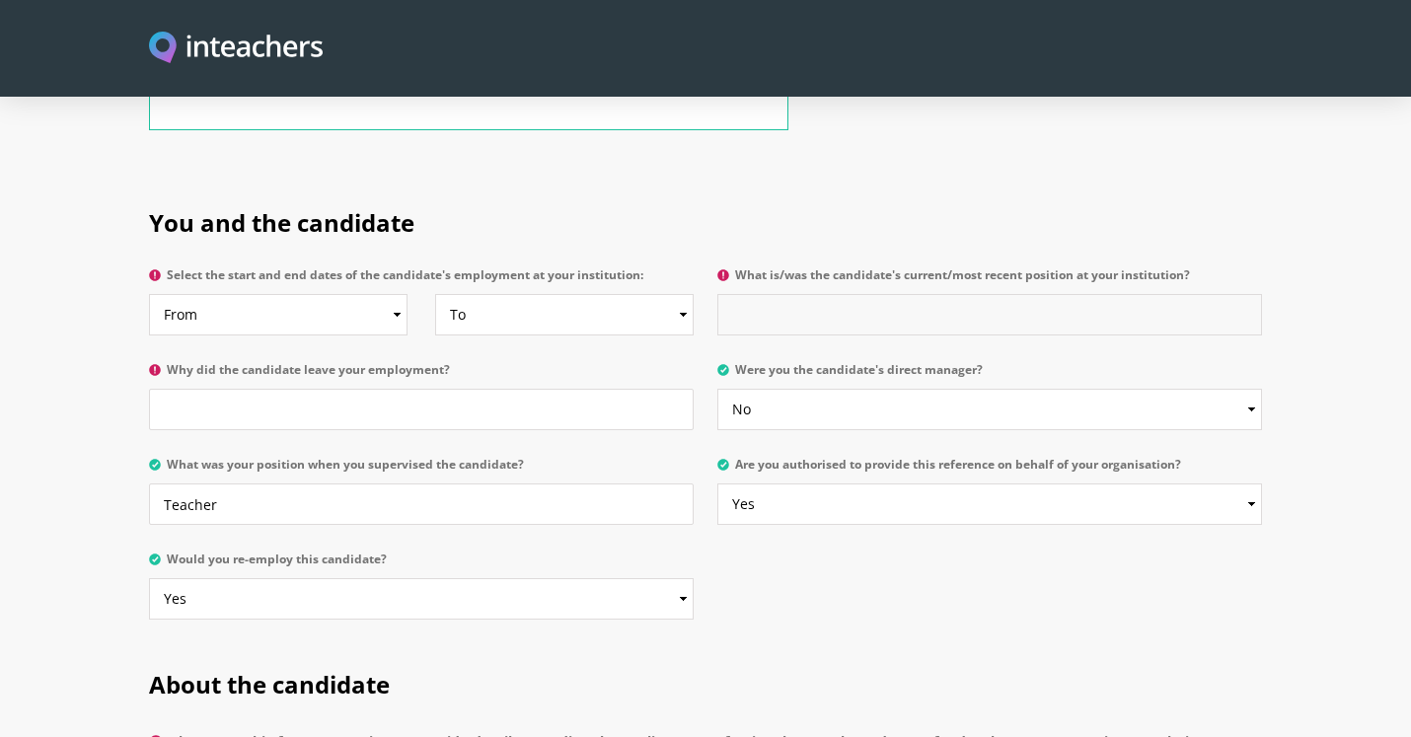
click at [815, 294] on input "What is/was the candidate's current/most recent position at your institution?" at bounding box center [990, 314] width 545 height 41
type input "Science teacher"
click at [296, 389] on input "Why did the candidate leave your employment?" at bounding box center [421, 409] width 545 height 41
